Goal: Check status

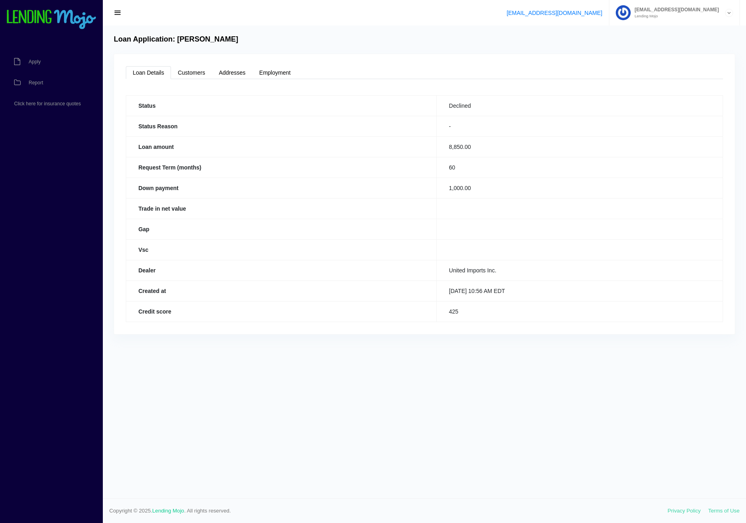
click at [163, 70] on link "Loan Details" at bounding box center [148, 72] width 45 height 13
click at [45, 13] on img at bounding box center [51, 20] width 91 height 20
click at [115, 13] on span "button" at bounding box center [118, 12] width 8 height 9
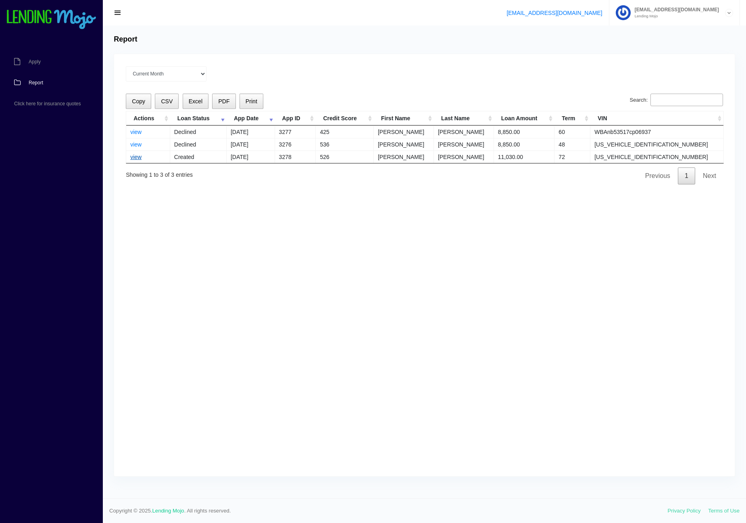
click at [139, 155] on link "view" at bounding box center [135, 157] width 11 height 6
